Goal: Navigation & Orientation: Find specific page/section

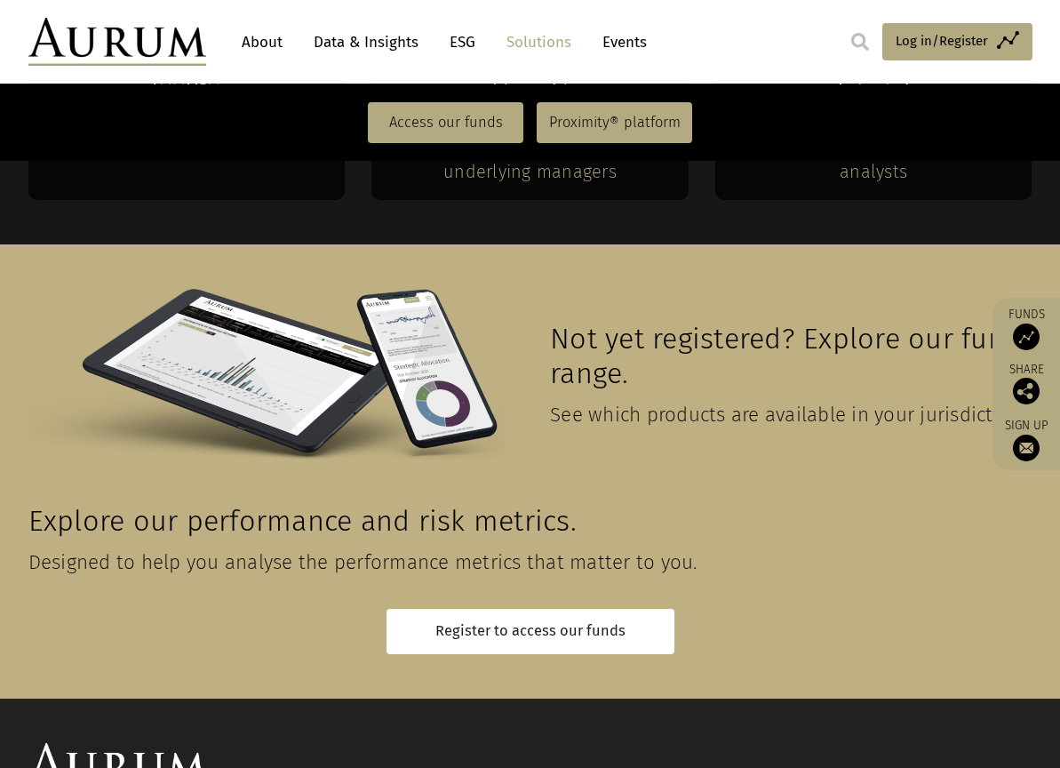
scroll to position [3942, 0]
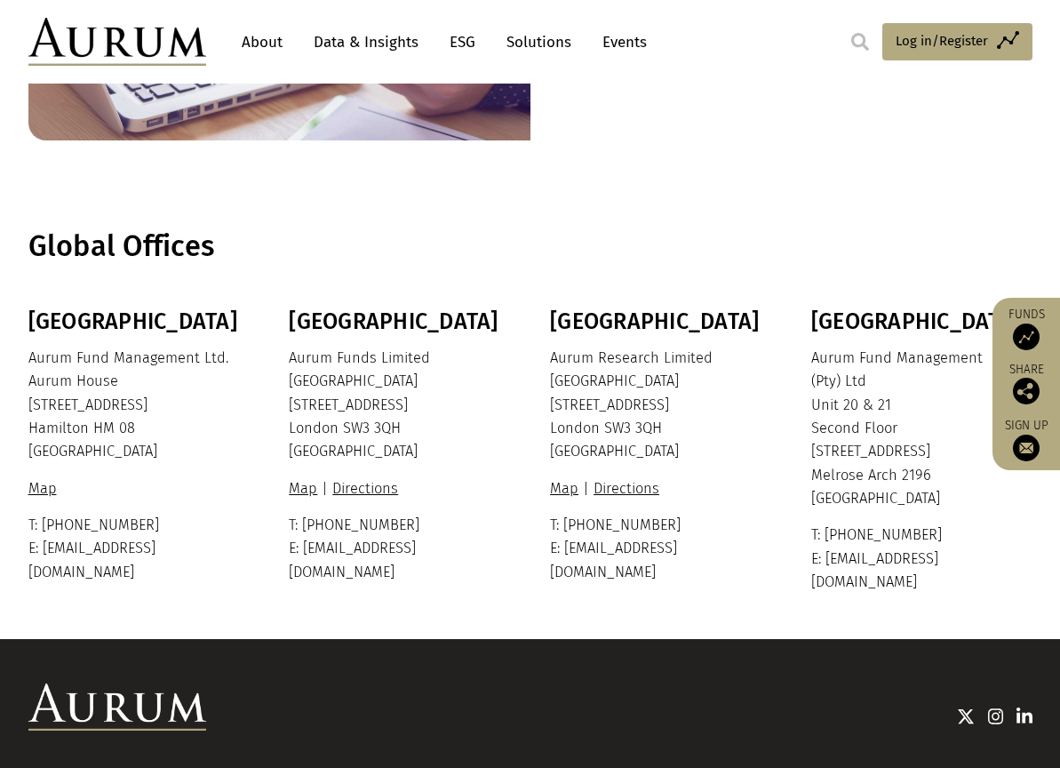
scroll to position [378, 0]
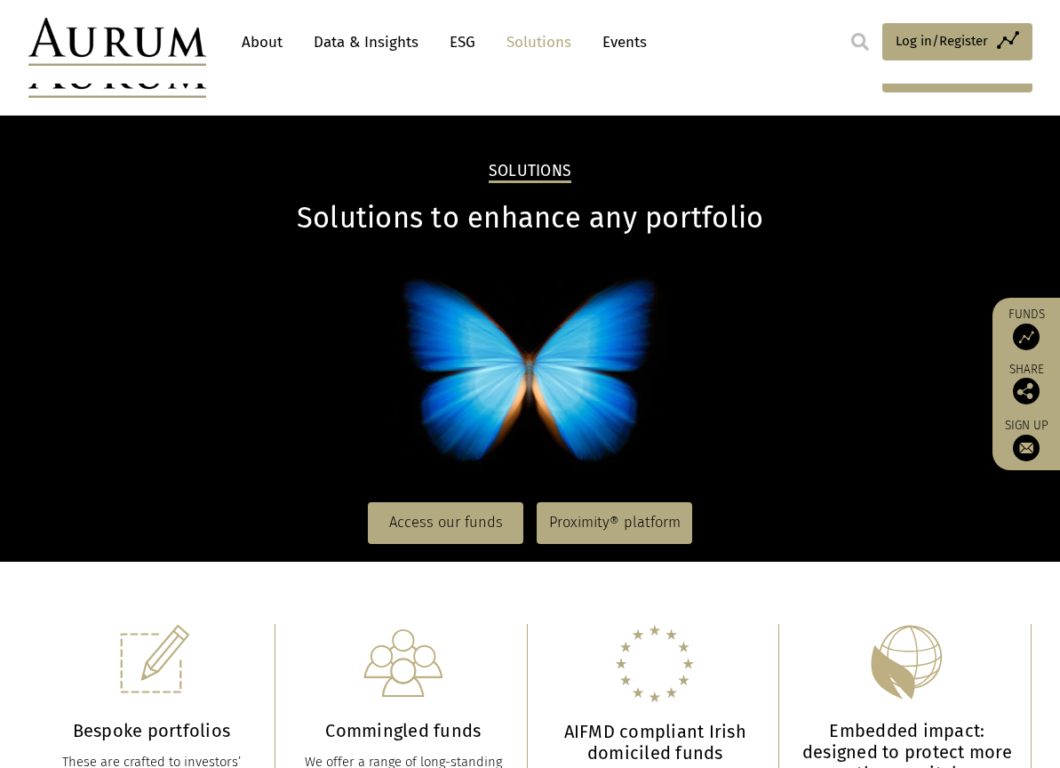
scroll to position [3942, 0]
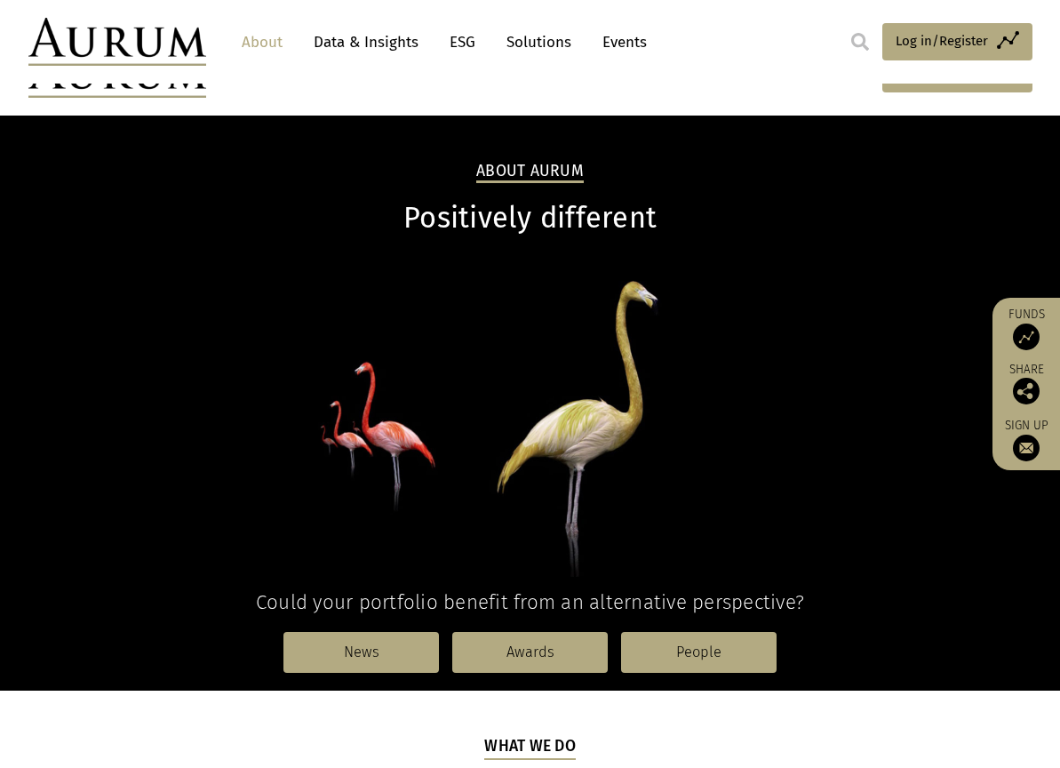
scroll to position [1884, 0]
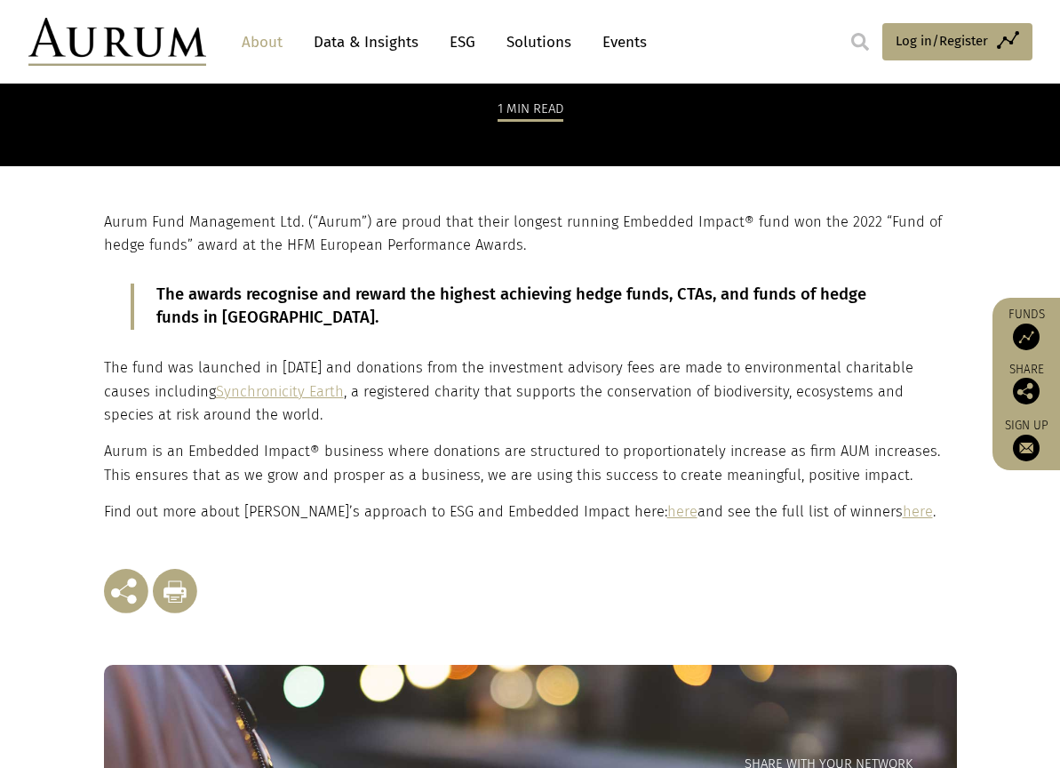
scroll to position [251, 0]
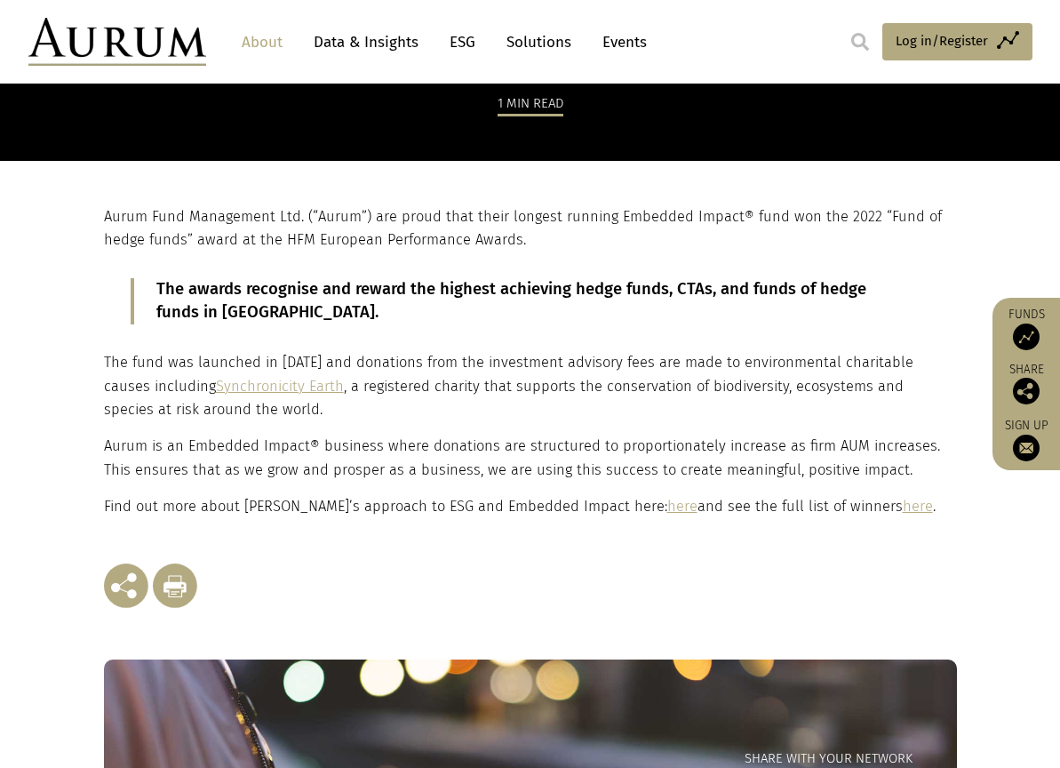
click at [667, 510] on link "here" at bounding box center [682, 506] width 30 height 17
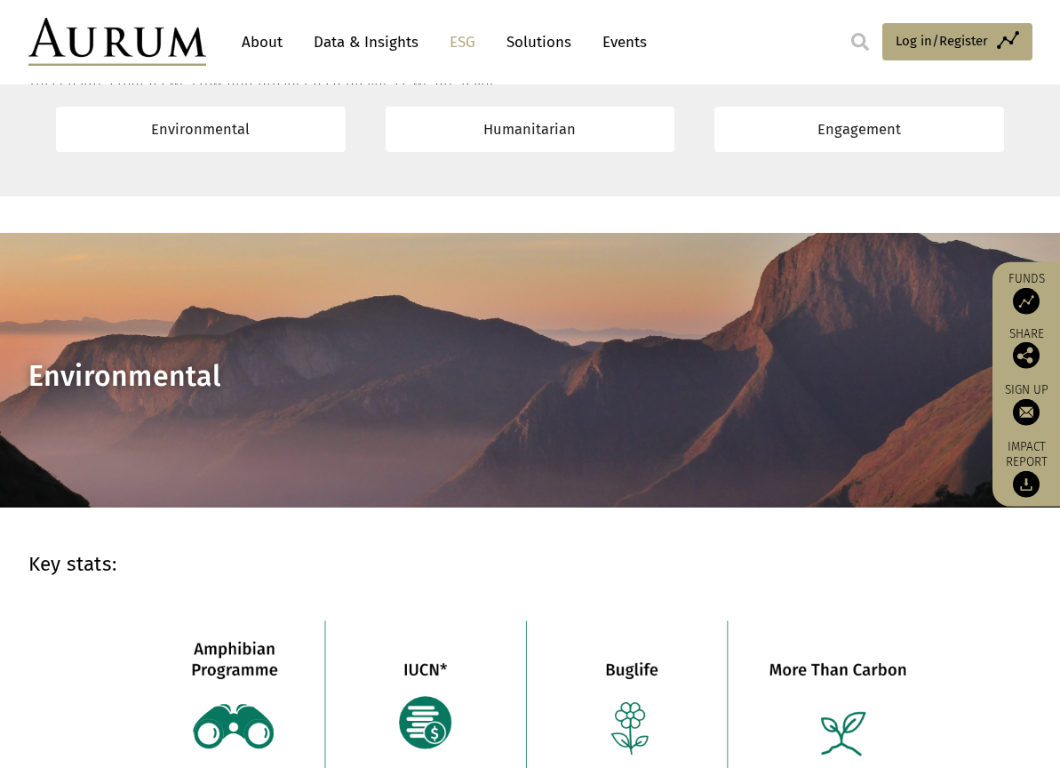
scroll to position [921, 0]
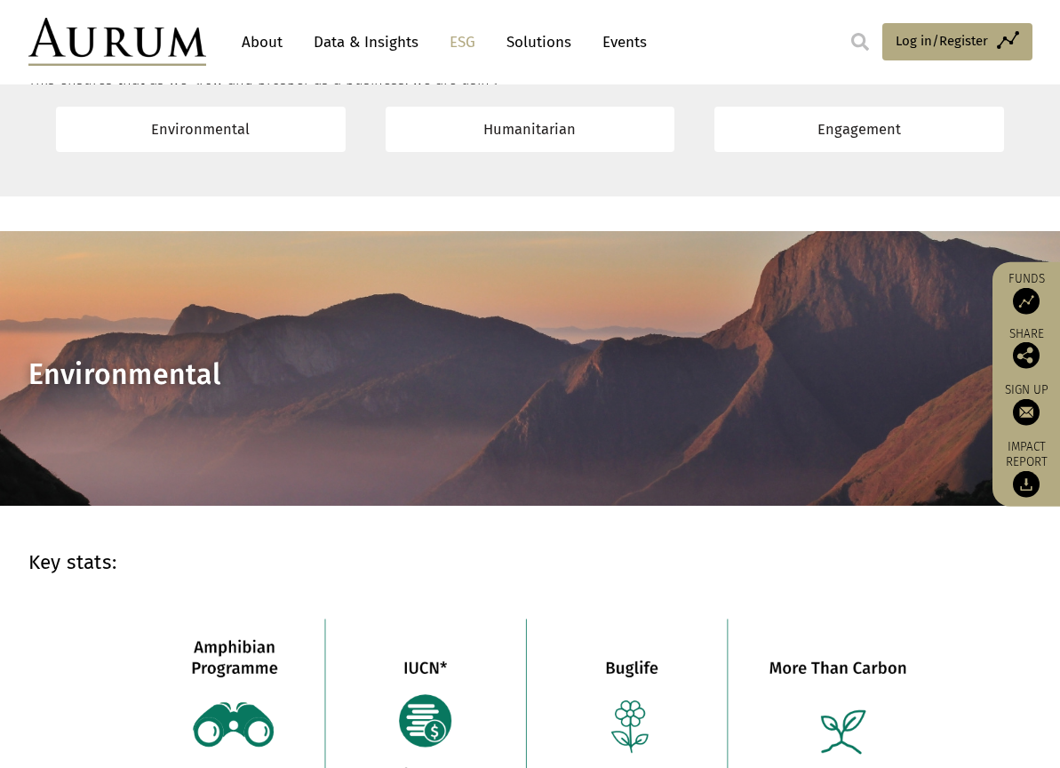
click at [256, 44] on link "About" at bounding box center [262, 42] width 59 height 33
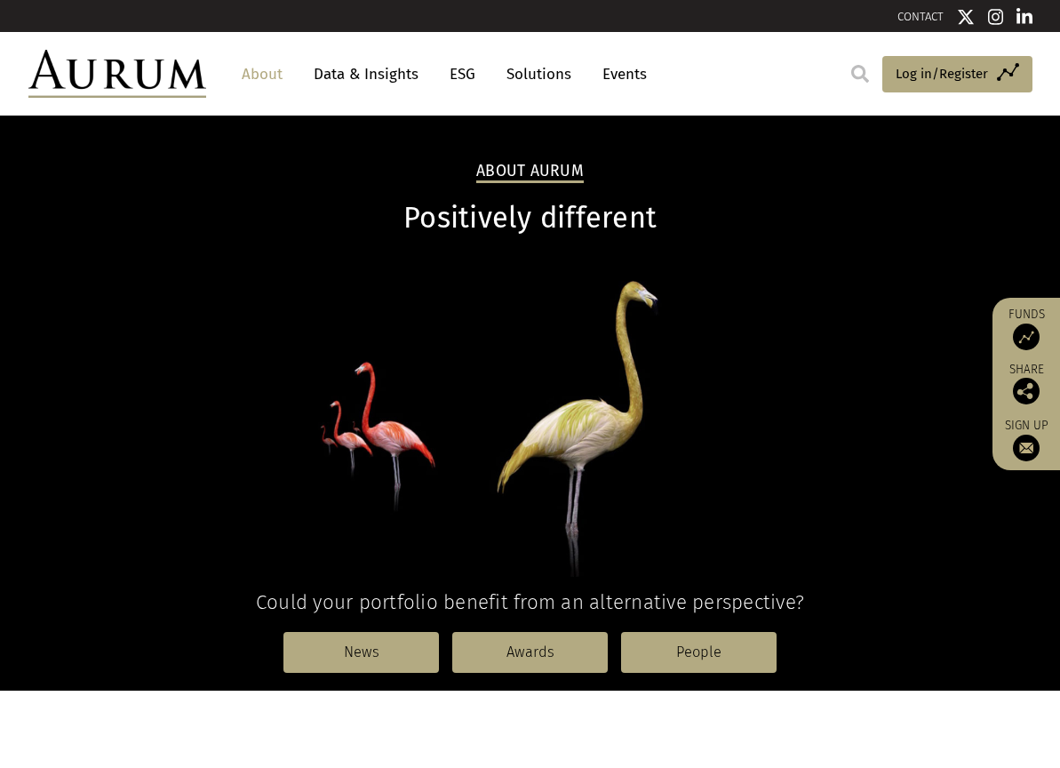
click at [550, 71] on link "Solutions" at bounding box center [539, 74] width 83 height 33
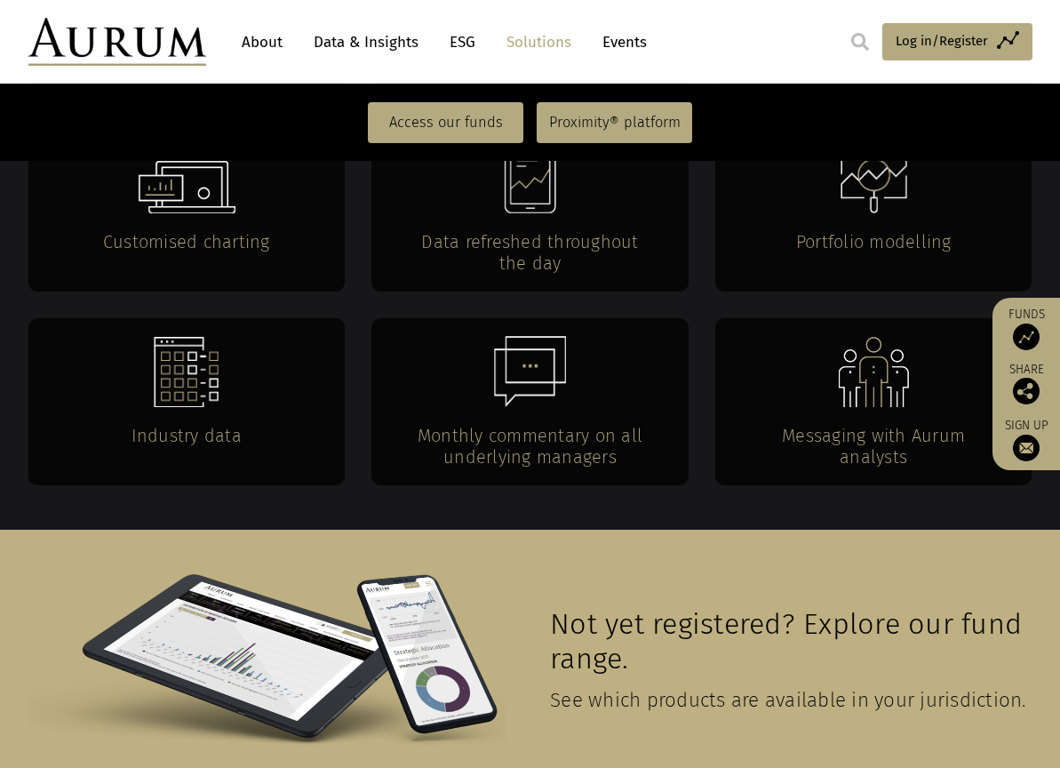
scroll to position [3942, 0]
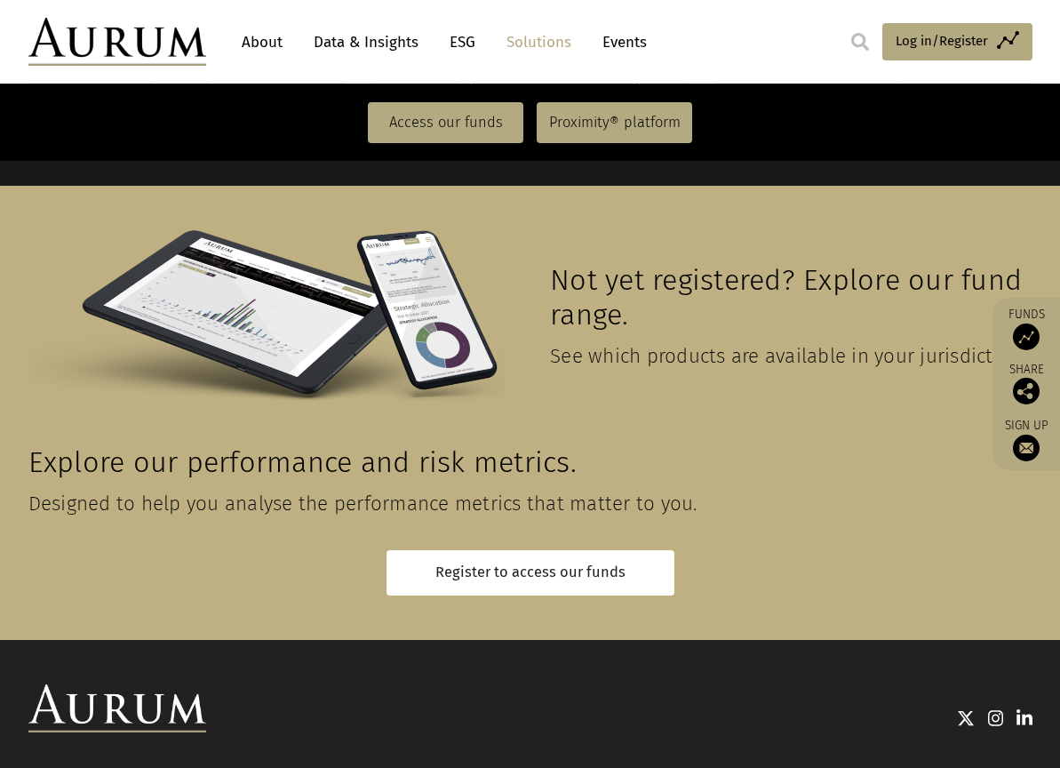
click at [1026, 684] on div at bounding box center [619, 717] width 826 height 66
click at [1024, 709] on img at bounding box center [1025, 718] width 16 height 18
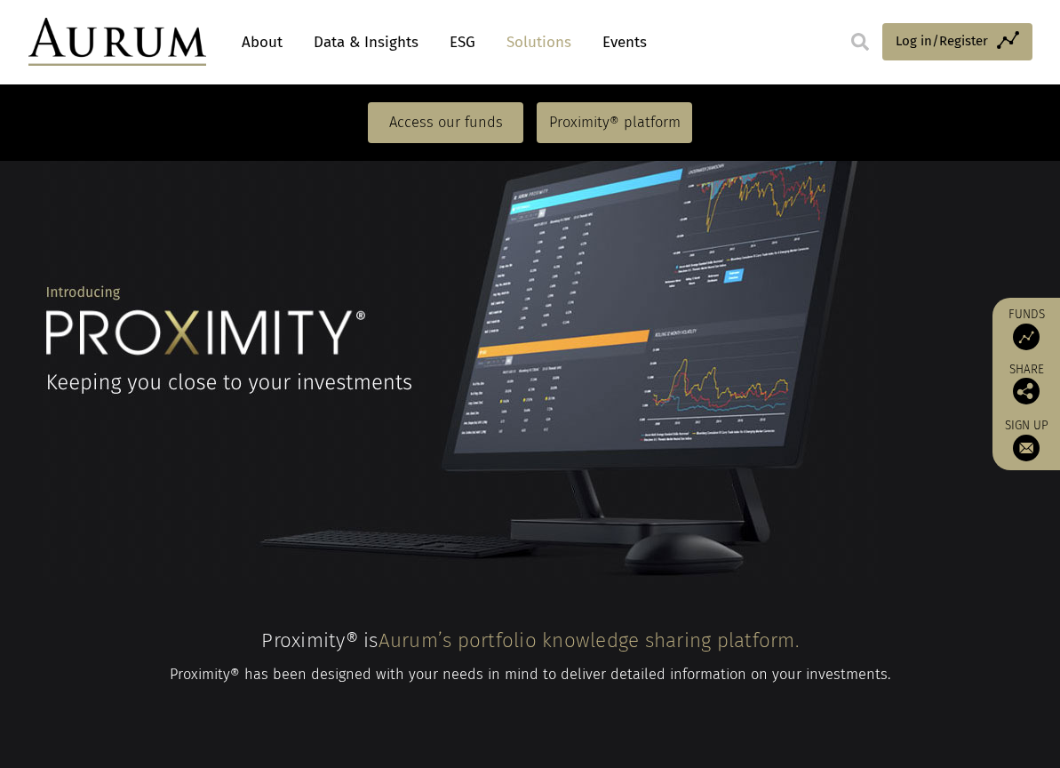
scroll to position [0, 0]
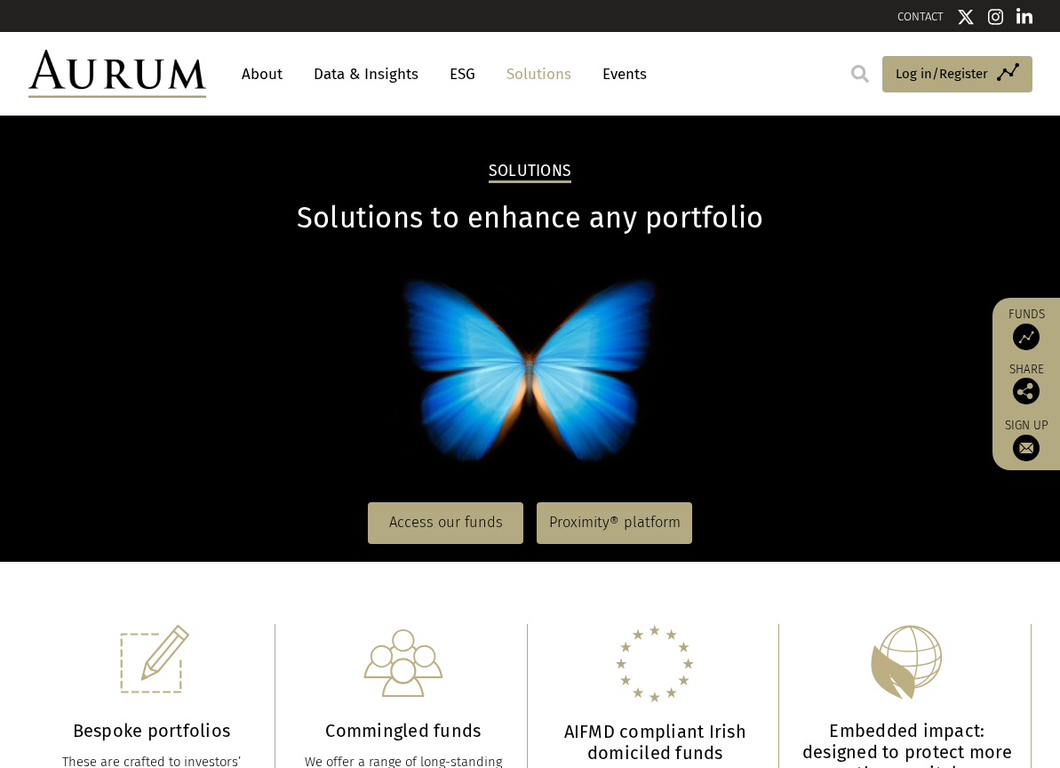
click at [462, 82] on link "ESG" at bounding box center [463, 74] width 44 height 33
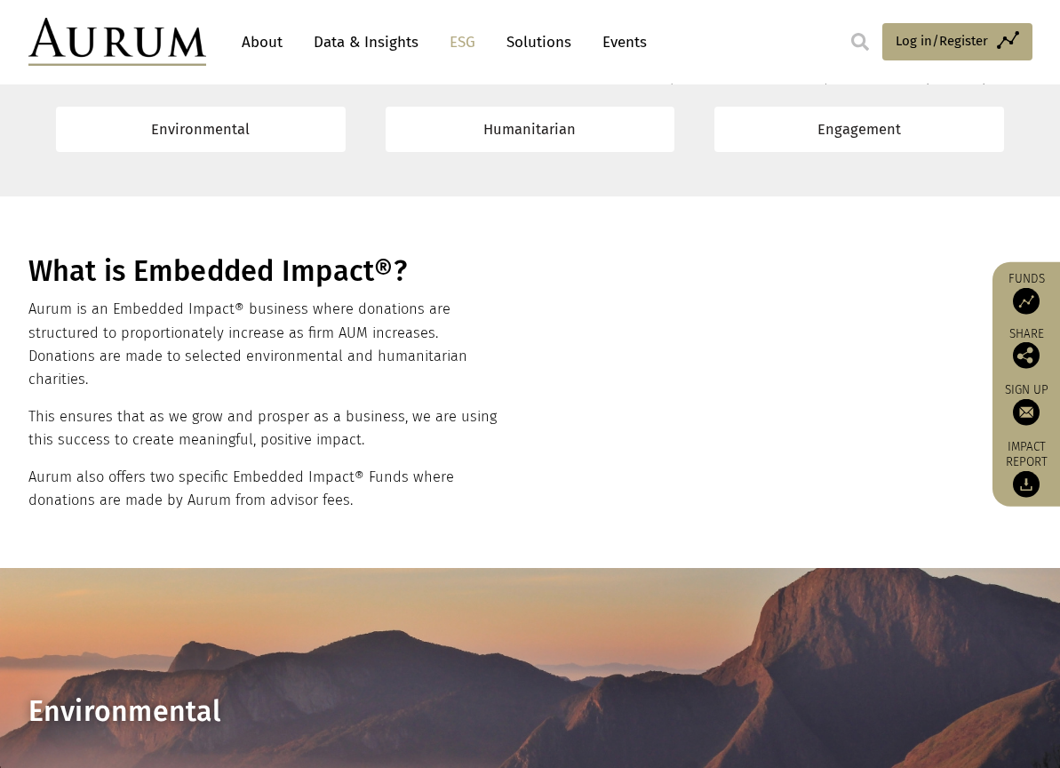
scroll to position [582, 0]
